Goal: Task Accomplishment & Management: Manage account settings

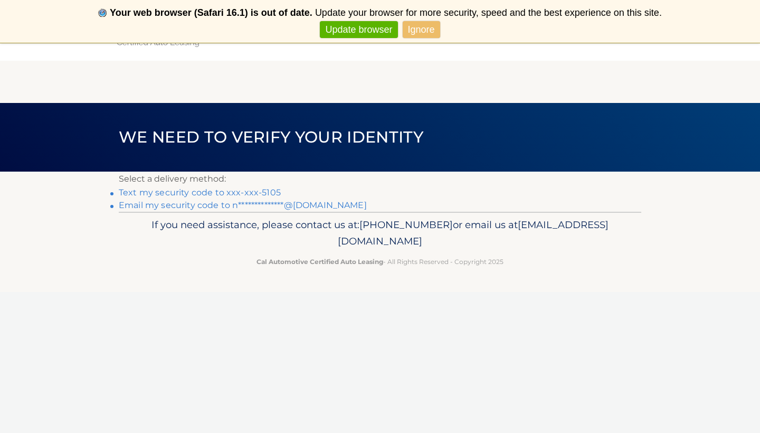
click at [270, 192] on link "Text my security code to xxx-xxx-5105" at bounding box center [200, 192] width 162 height 10
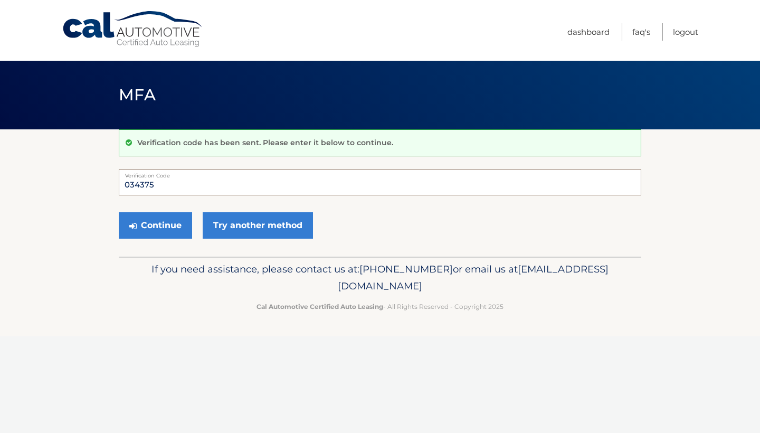
type input "034375"
click at [155, 225] on button "Continue" at bounding box center [155, 225] width 73 height 26
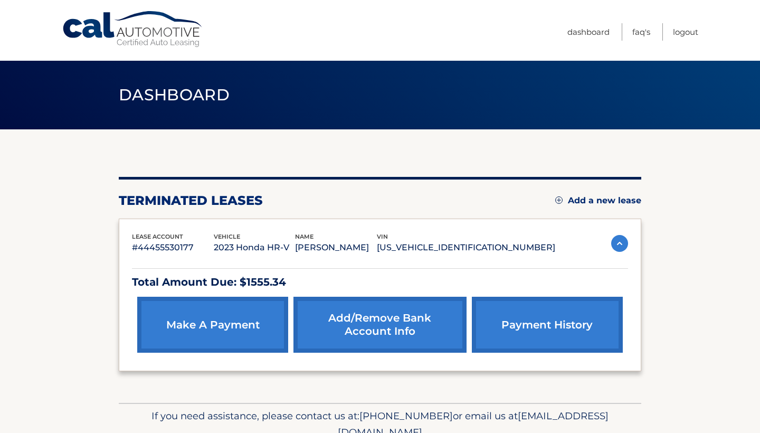
click at [602, 203] on link "Add a new lease" at bounding box center [598, 200] width 86 height 11
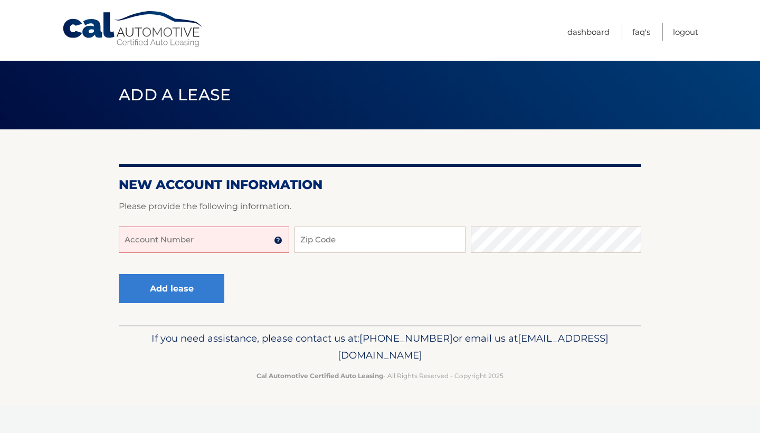
click at [166, 244] on input "Account Number" at bounding box center [204, 239] width 170 height 26
paste input "44455988652"
drag, startPoint x: 237, startPoint y: 243, endPoint x: 178, endPoint y: 241, distance: 59.1
click at [178, 241] on input "4445598865244455988652" at bounding box center [204, 239] width 170 height 26
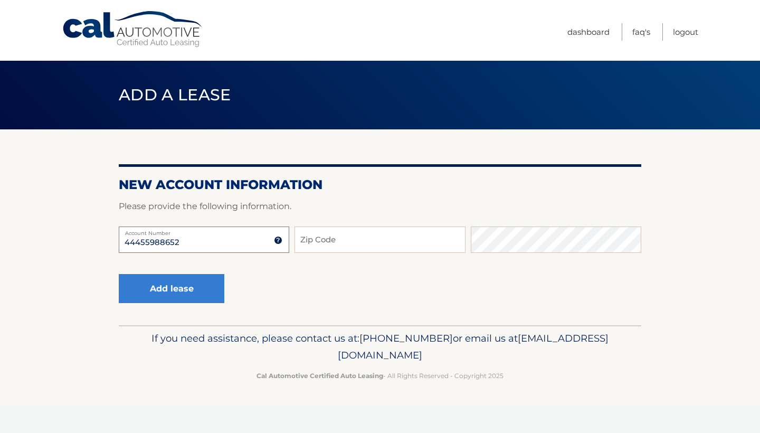
type input "44455988652"
click at [333, 240] on input "Zip Code" at bounding box center [379, 239] width 170 height 26
type input "11725"
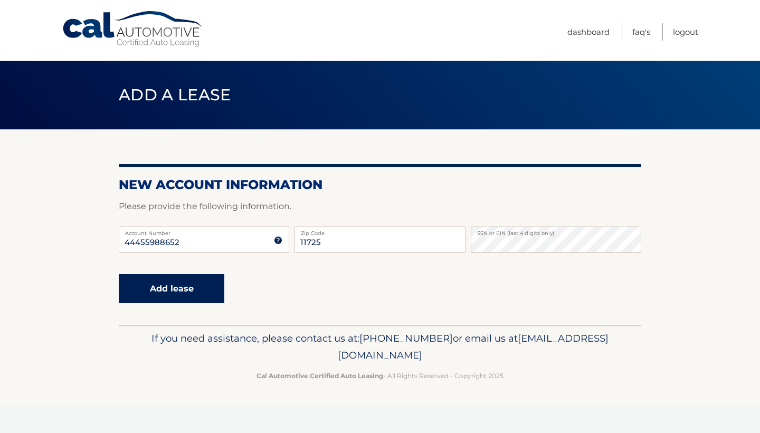
click at [160, 300] on button "Add lease" at bounding box center [172, 288] width 106 height 29
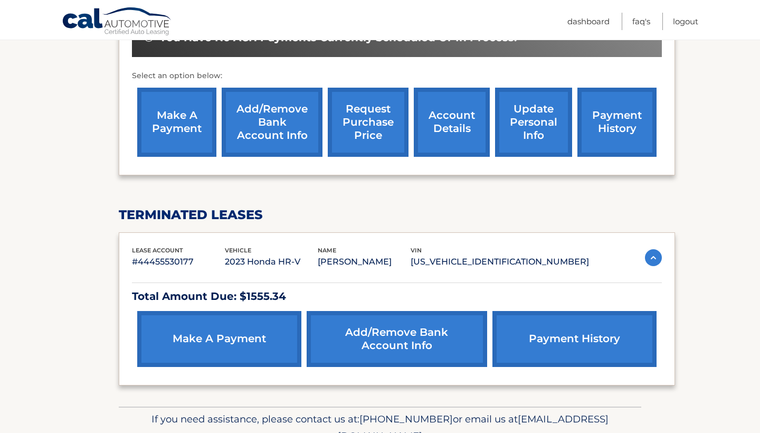
scroll to position [395, 0]
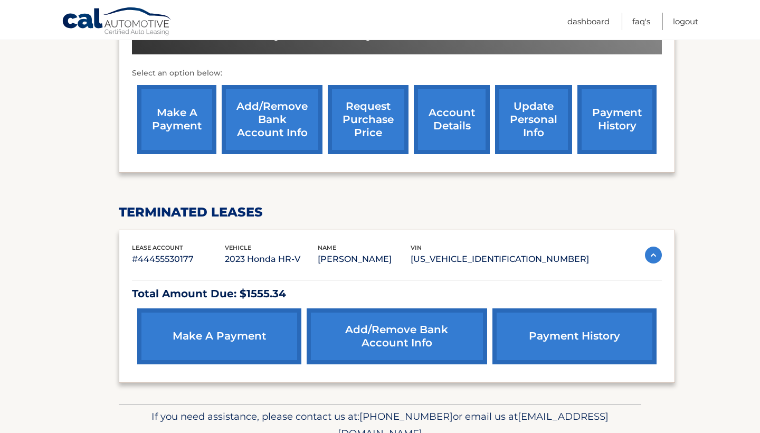
click at [647, 253] on img at bounding box center [653, 254] width 17 height 17
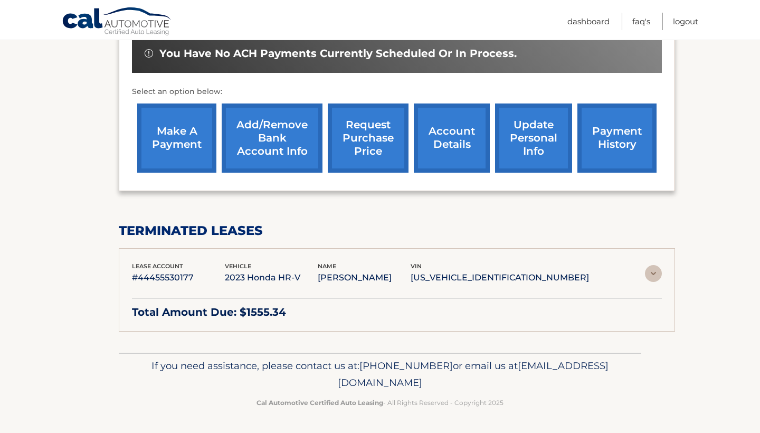
scroll to position [339, 0]
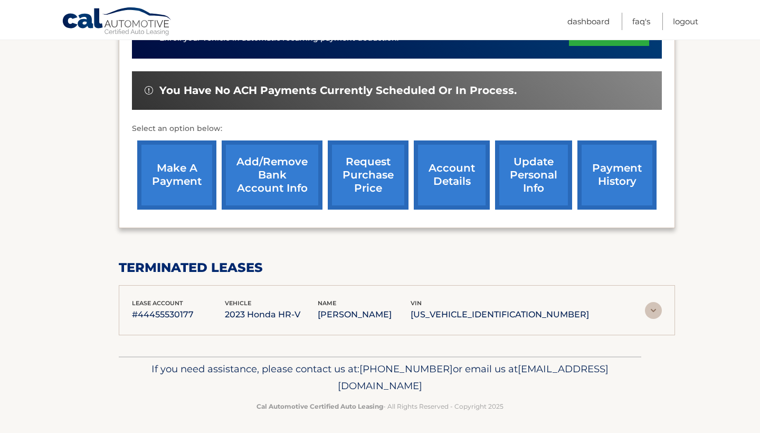
click at [645, 311] on img at bounding box center [653, 310] width 17 height 17
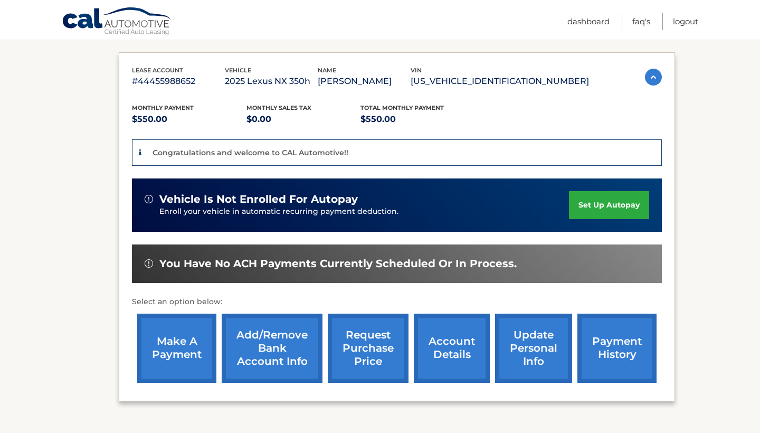
scroll to position [166, 0]
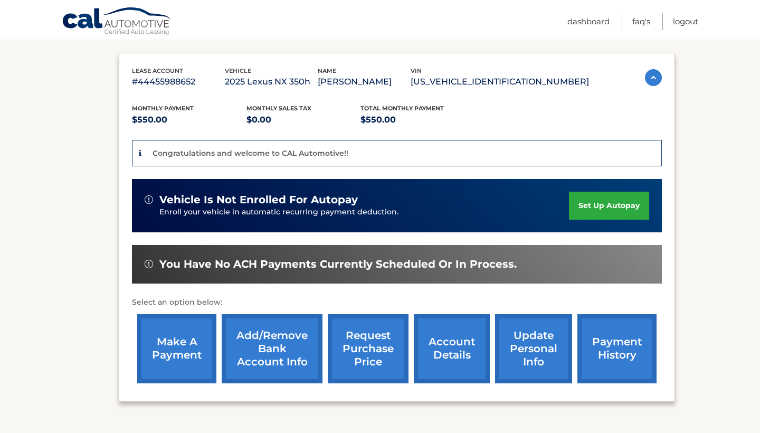
click at [454, 349] on link "account details" at bounding box center [452, 348] width 76 height 69
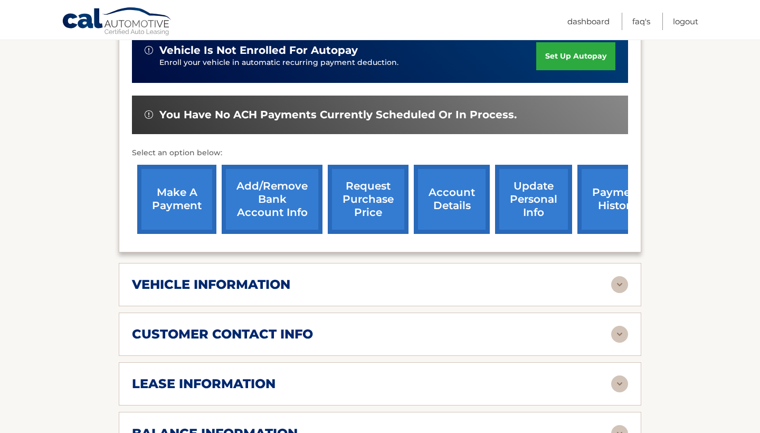
scroll to position [307, 0]
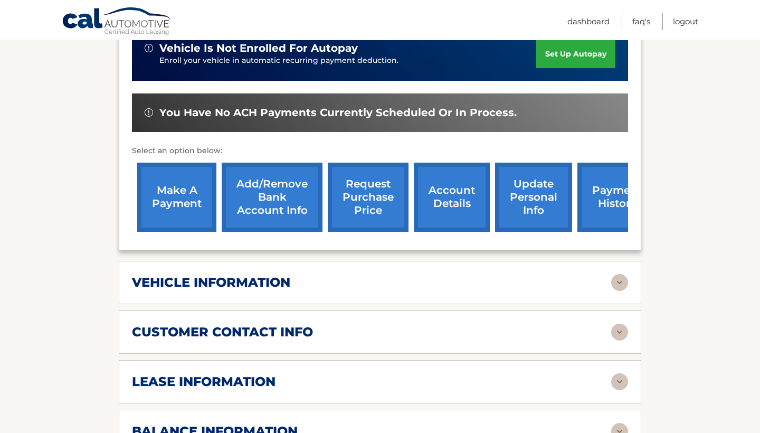
click at [408, 274] on div "vehicle information" at bounding box center [380, 282] width 496 height 17
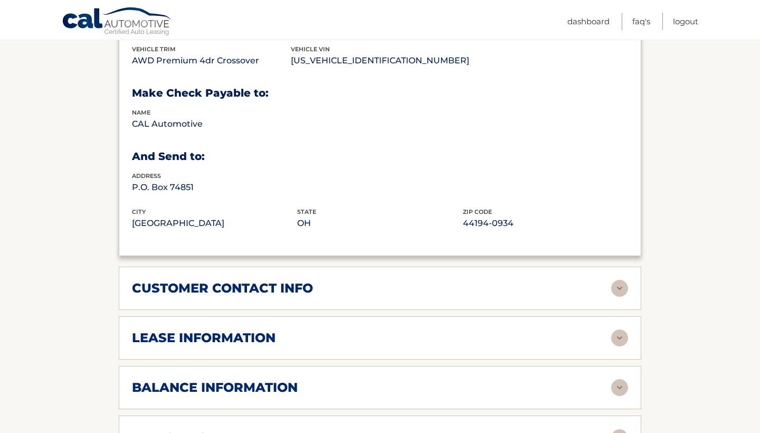
scroll to position [605, 0]
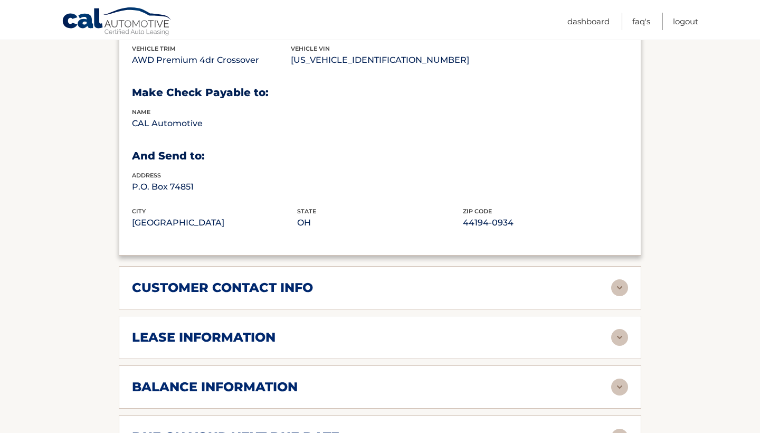
click at [388, 280] on div "customer contact info" at bounding box center [371, 288] width 479 height 16
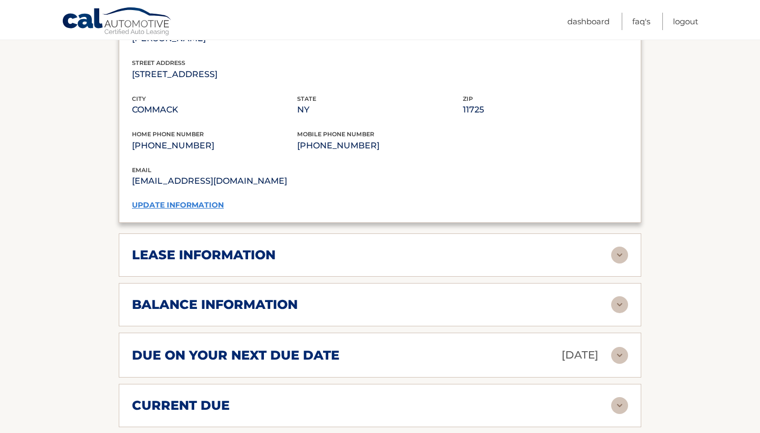
scroll to position [899, 0]
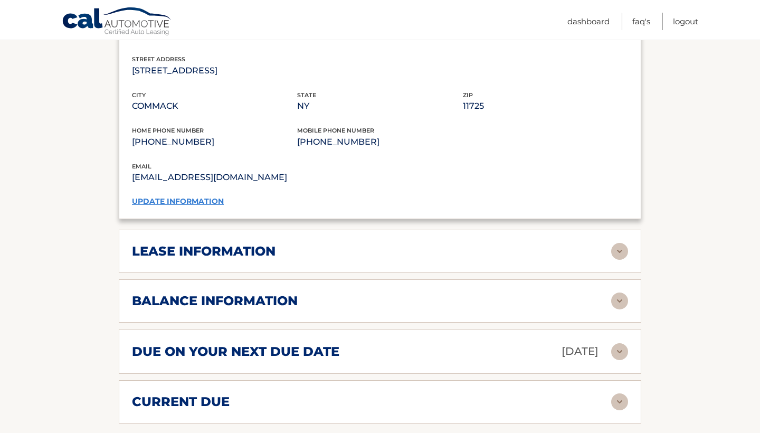
click at [365, 243] on div "lease information" at bounding box center [371, 251] width 479 height 16
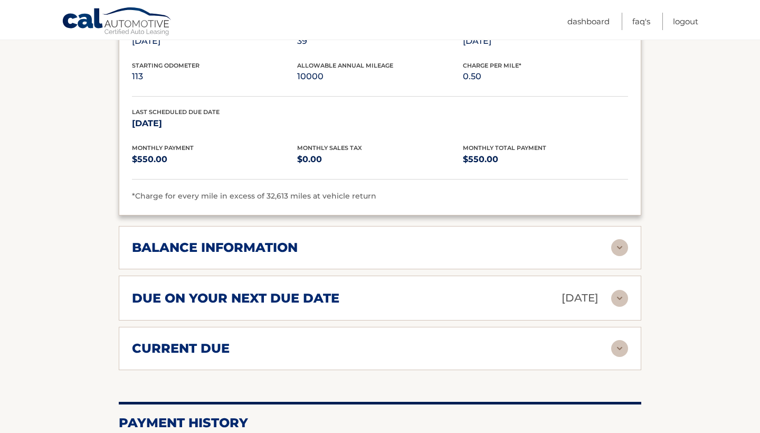
scroll to position [1155, 0]
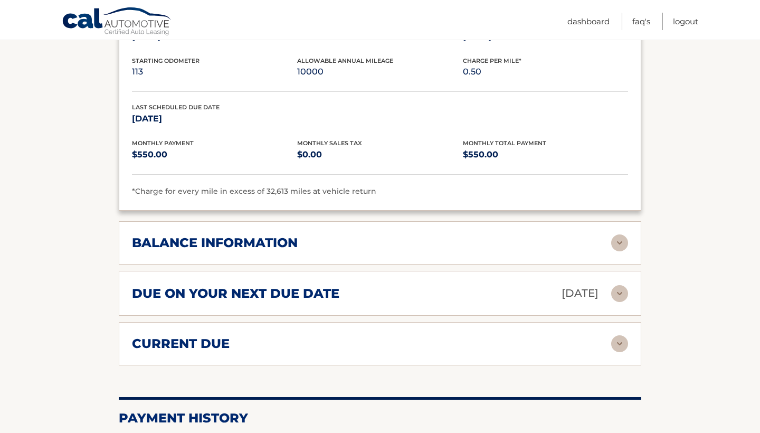
click at [364, 231] on div "balance information Payments Received 1 Payments Remaining 38 Next Payment will…" at bounding box center [380, 242] width 522 height 43
click at [300, 235] on div "balance information" at bounding box center [371, 243] width 479 height 16
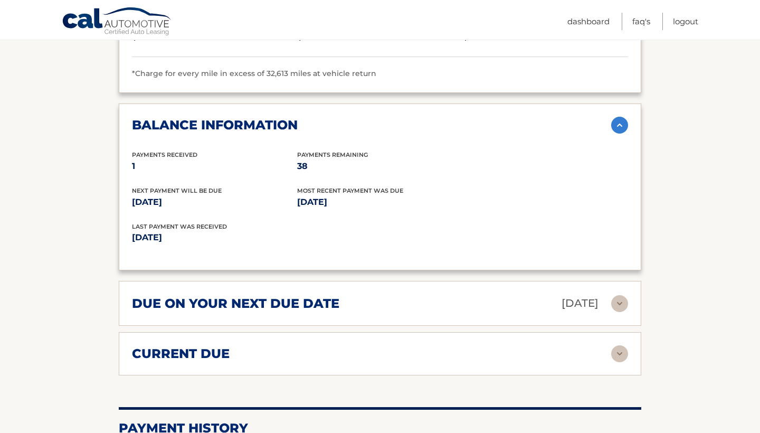
scroll to position [1273, 0]
click at [311, 290] on div "due on your next due date Aug 25, 2025 Late Charges $0.00 Miscellaneous Charges…" at bounding box center [380, 302] width 522 height 45
click at [311, 295] on h2 "due on your next due date" at bounding box center [235, 303] width 207 height 16
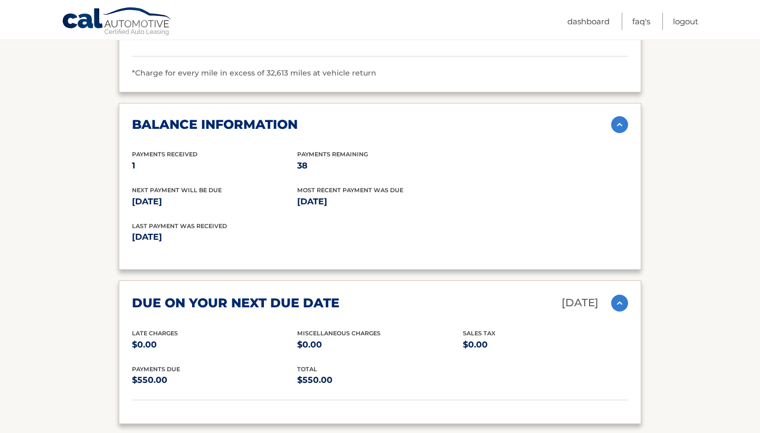
click at [311, 295] on h2 "due on your next due date" at bounding box center [235, 303] width 207 height 16
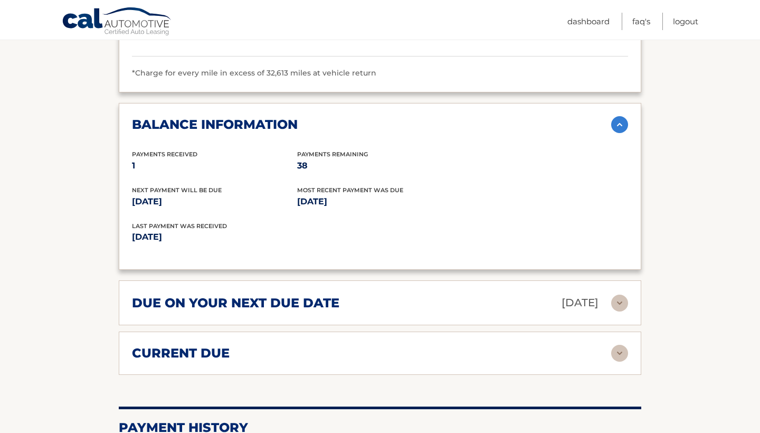
click at [308, 345] on div "current due" at bounding box center [371, 353] width 479 height 16
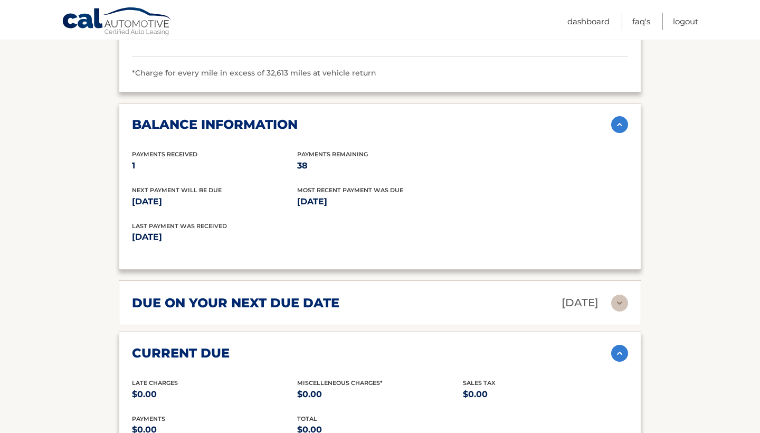
click at [307, 345] on div "current due" at bounding box center [371, 353] width 479 height 16
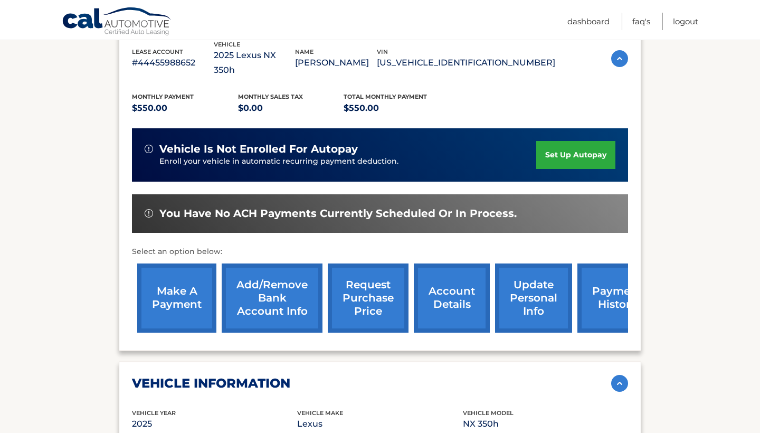
scroll to position [208, 0]
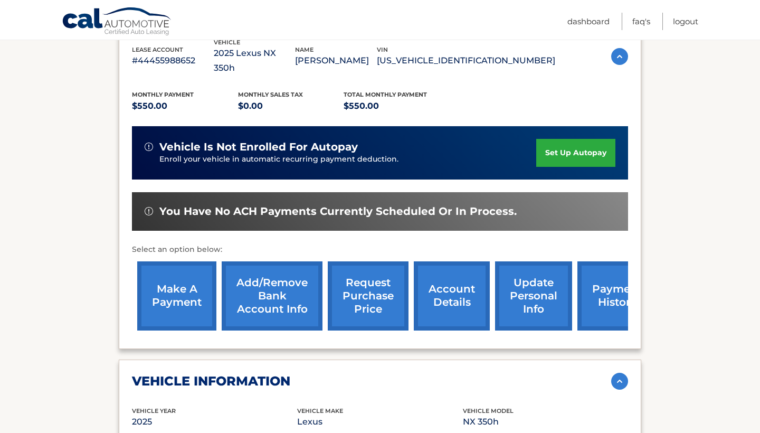
click at [163, 265] on link "make a payment" at bounding box center [176, 295] width 79 height 69
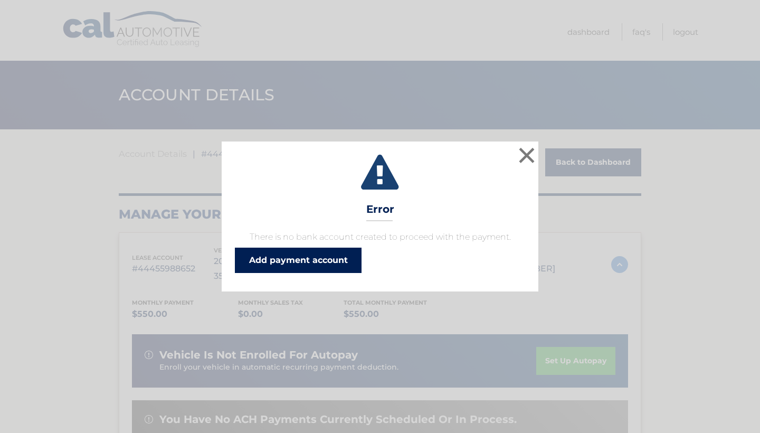
click at [341, 254] on link "Add payment account" at bounding box center [298, 259] width 127 height 25
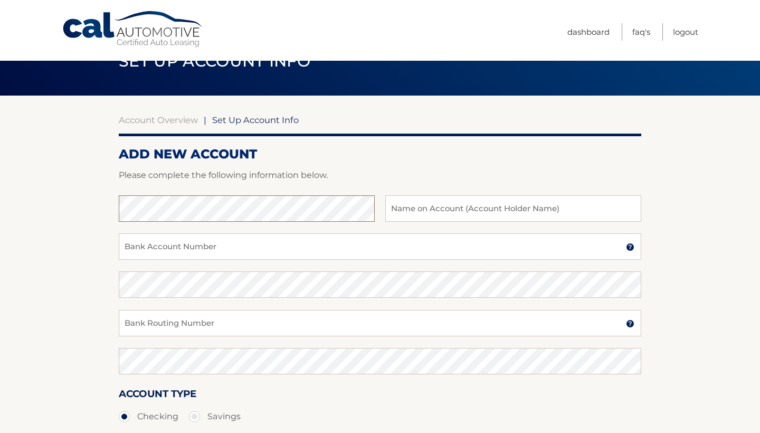
scroll to position [34, 0]
type input "[PERSON_NAME]"
click at [226, 254] on input "Bank Account Number" at bounding box center [380, 246] width 522 height 26
click at [226, 252] on input "Bank Account Number" at bounding box center [380, 246] width 522 height 26
type input "538726012"
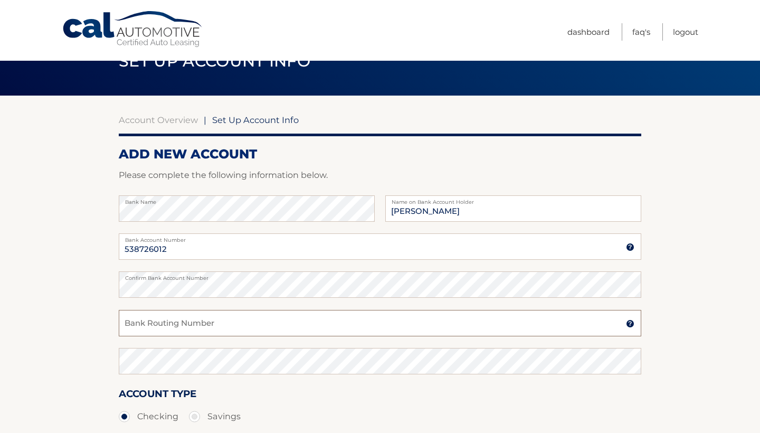
click at [170, 330] on input "Bank Routing Number" at bounding box center [380, 323] width 522 height 26
type input "021000021"
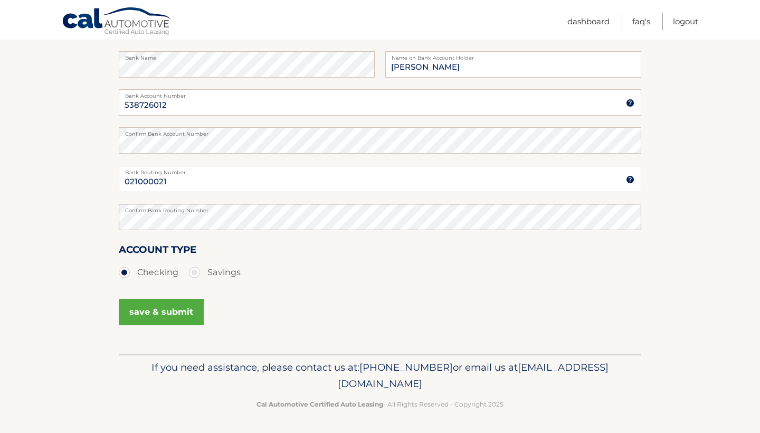
scroll to position [177, 0]
click at [176, 312] on button "save & submit" at bounding box center [161, 312] width 85 height 26
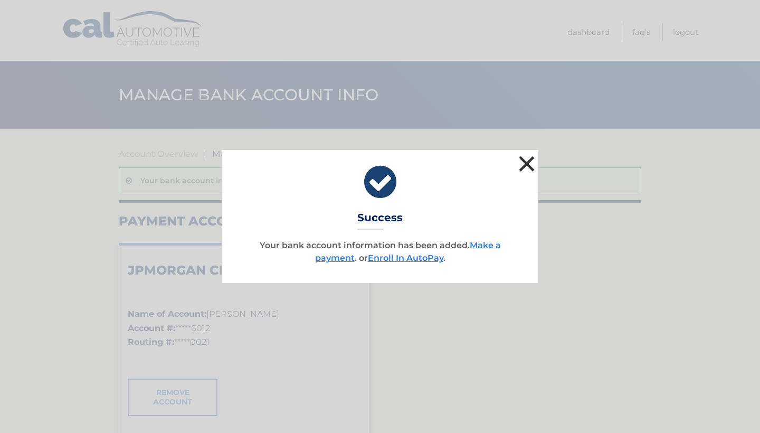
click at [529, 166] on button "×" at bounding box center [526, 163] width 21 height 21
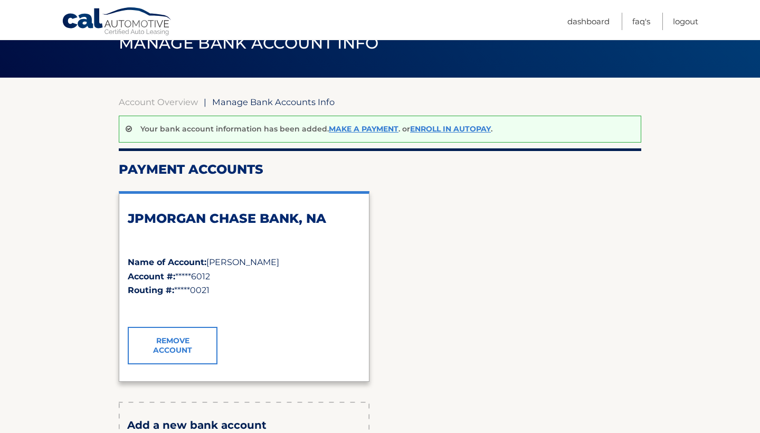
scroll to position [37, 0]
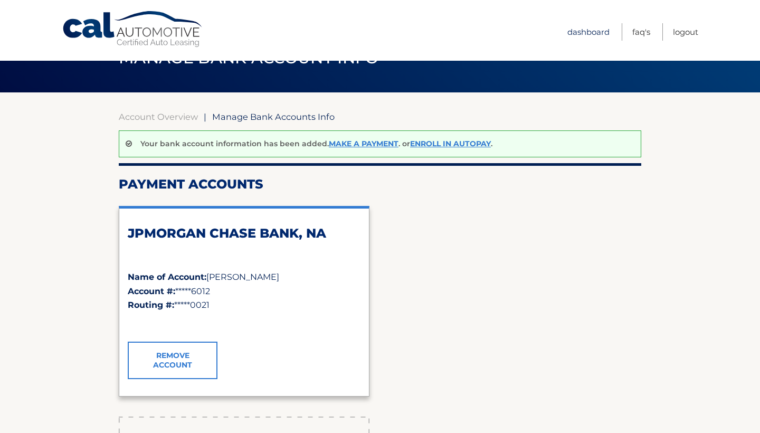
click at [581, 34] on link "Dashboard" at bounding box center [588, 31] width 42 height 17
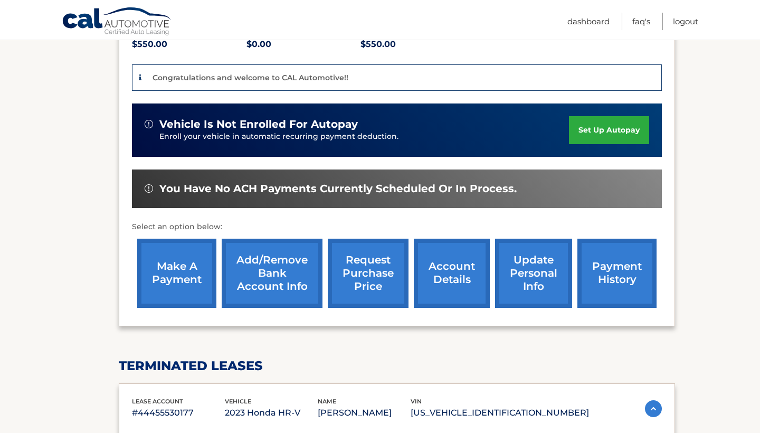
scroll to position [236, 0]
